Goal: Transaction & Acquisition: Purchase product/service

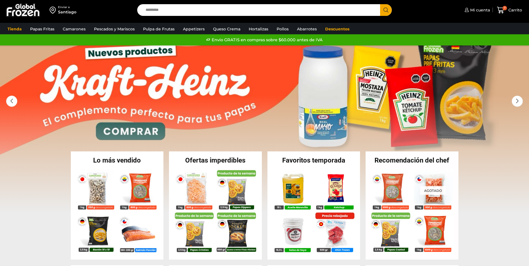
click at [169, 10] on input "Search input" at bounding box center [260, 10] width 235 height 12
type input "********"
click at [380, 4] on button "Search" at bounding box center [386, 10] width 12 height 12
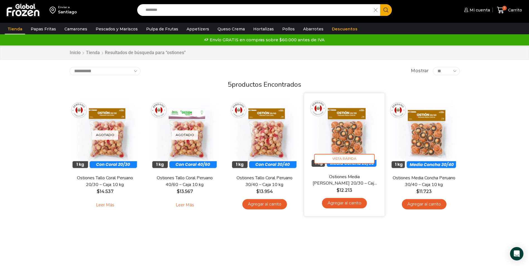
click at [356, 134] on img at bounding box center [345, 134] width 72 height 72
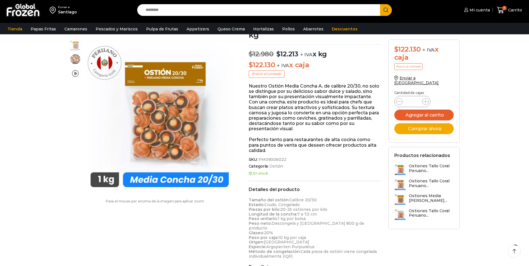
scroll to position [56, 0]
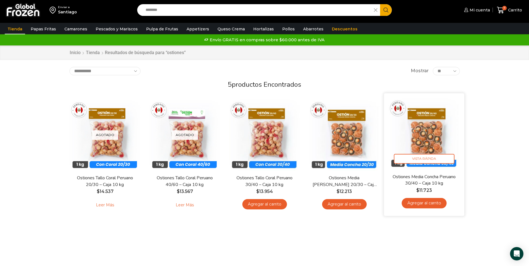
click at [421, 133] on img at bounding box center [424, 134] width 72 height 72
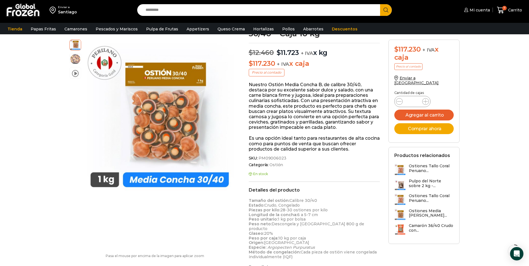
scroll to position [56, 0]
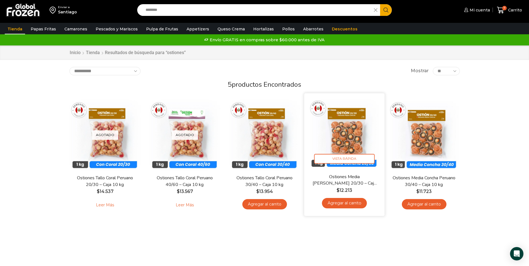
click at [357, 135] on img at bounding box center [345, 134] width 72 height 72
click at [356, 135] on img at bounding box center [345, 134] width 72 height 72
click at [352, 140] on img at bounding box center [345, 134] width 72 height 72
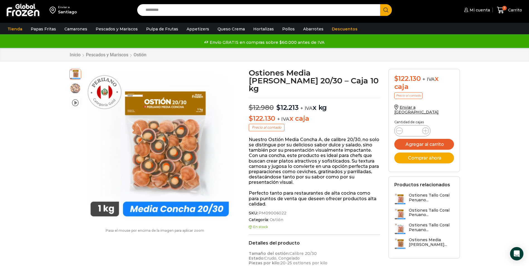
scroll to position [28, 0]
